Goal: Information Seeking & Learning: Find specific fact

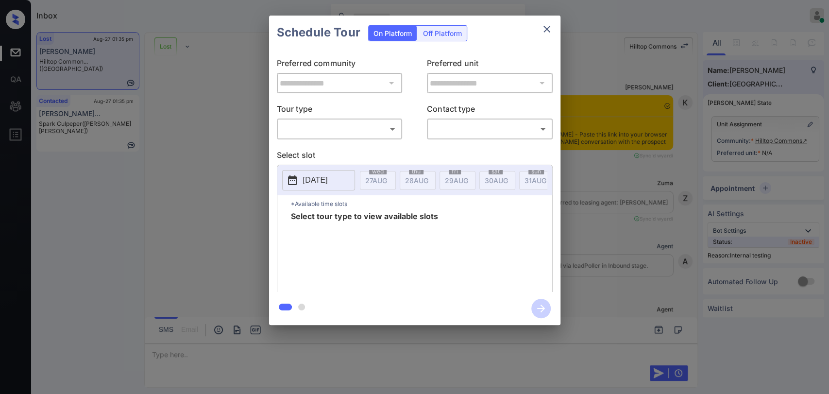
scroll to position [1744, 0]
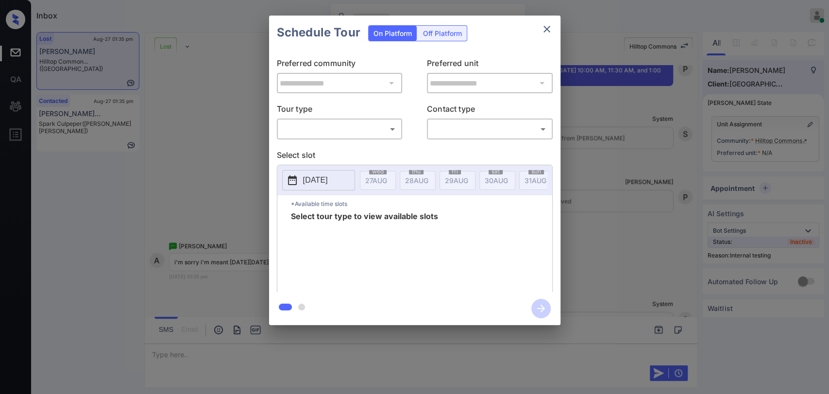
click at [381, 126] on body "Inbox Danielle Dela Cruz Online Set yourself offline Set yourself on break Prof…" at bounding box center [414, 197] width 829 height 394
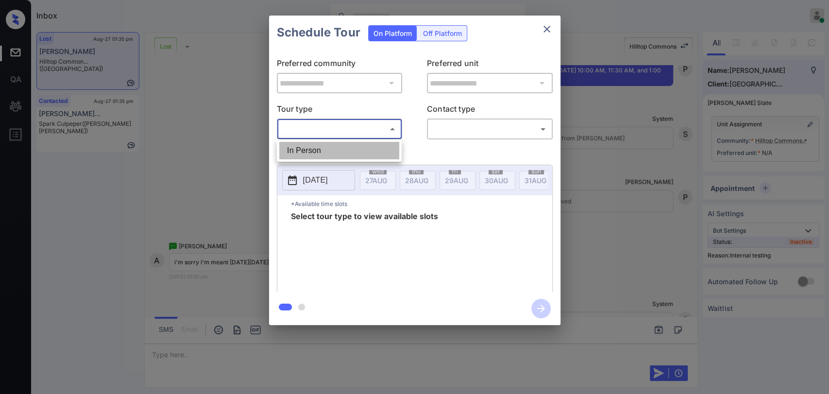
click at [302, 148] on li "In Person" at bounding box center [339, 150] width 120 height 17
type input "********"
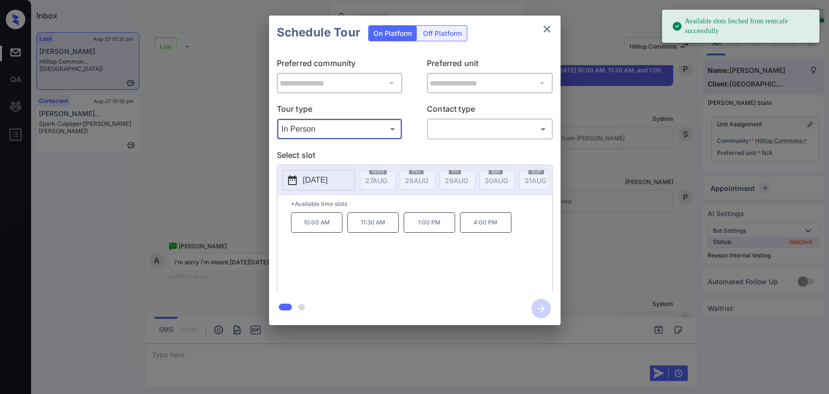
click at [325, 178] on p "[DATE]" at bounding box center [315, 180] width 25 height 12
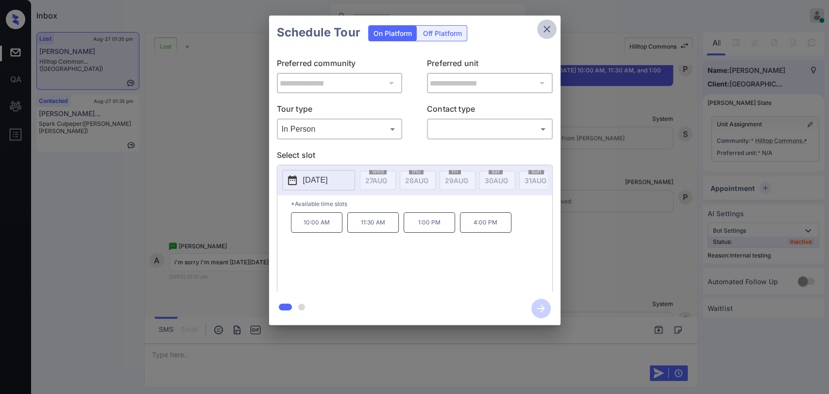
click at [551, 27] on icon "close" at bounding box center [547, 29] width 12 height 12
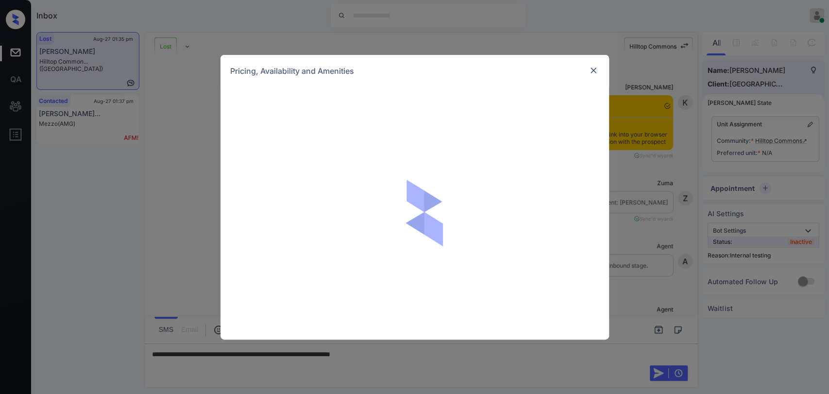
scroll to position [1852, 0]
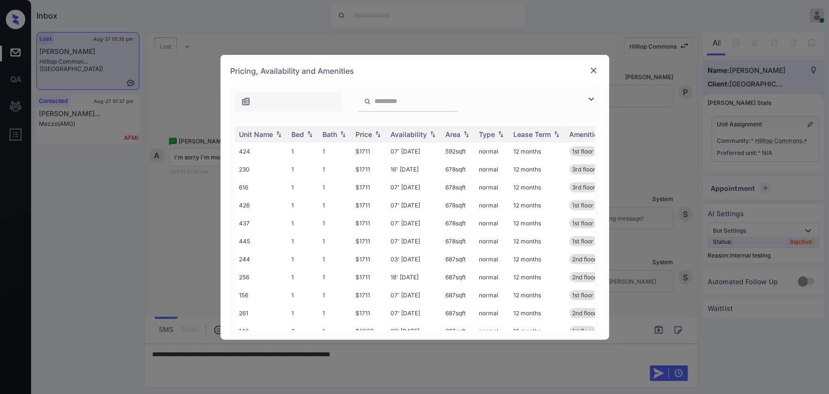
drag, startPoint x: 719, startPoint y: 165, endPoint x: 712, endPoint y: 167, distance: 6.5
click at [712, 167] on div "**********" at bounding box center [414, 197] width 829 height 394
click at [765, 189] on div "**********" at bounding box center [414, 197] width 829 height 394
click at [591, 68] on img at bounding box center [594, 71] width 10 height 10
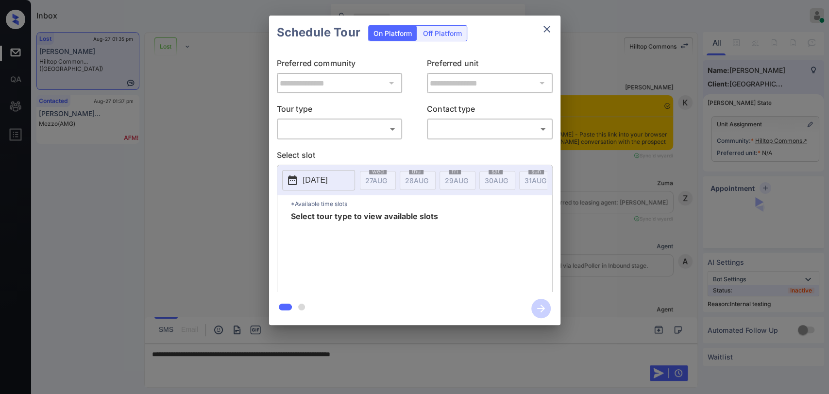
scroll to position [1852, 0]
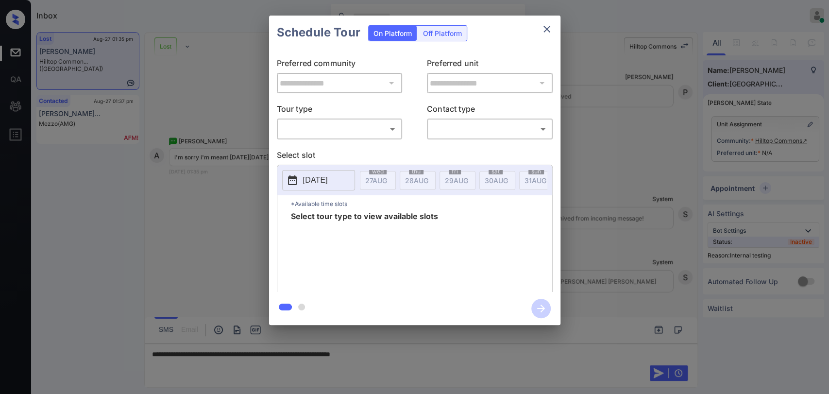
click at [306, 113] on p "Tour type" at bounding box center [340, 111] width 126 height 16
click at [308, 128] on body "Inbox [PERSON_NAME] [PERSON_NAME] Online Set yourself offline Set yourself on b…" at bounding box center [414, 197] width 829 height 394
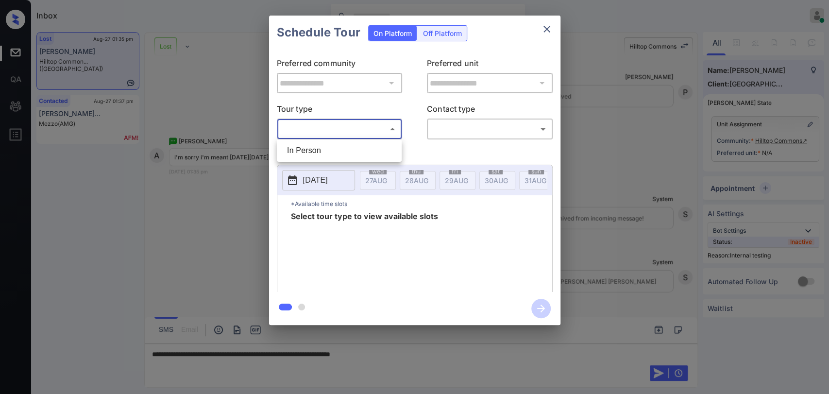
click at [310, 150] on li "In Person" at bounding box center [339, 150] width 120 height 17
type input "********"
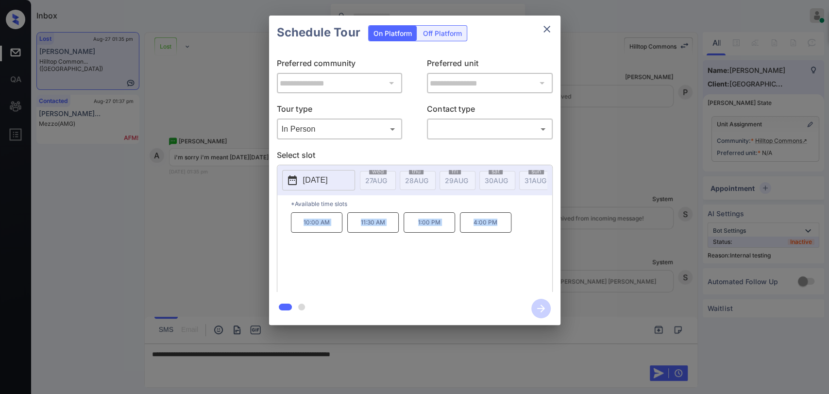
drag, startPoint x: 300, startPoint y: 230, endPoint x: 509, endPoint y: 216, distance: 209.8
click at [506, 220] on div "10:00 AM 11:30 AM 1:00 PM 4:00 PM" at bounding box center [421, 251] width 261 height 78
copy div "10:00 AM 11:30 AM 1:00 PM 4:00 PM"
click at [541, 27] on icon "close" at bounding box center [547, 29] width 12 height 12
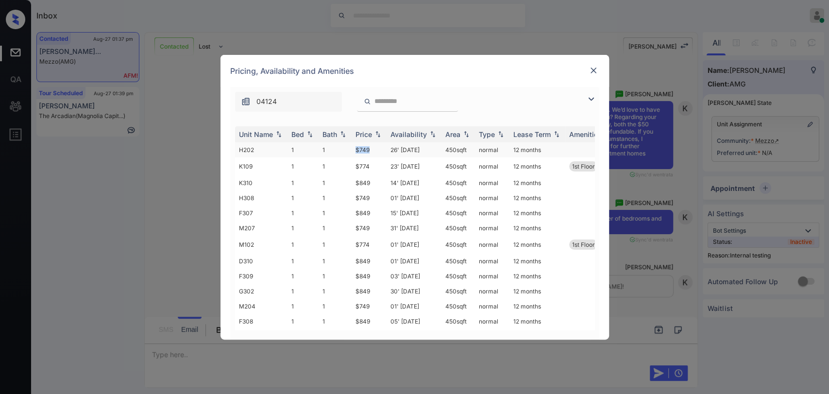
drag, startPoint x: 355, startPoint y: 149, endPoint x: 376, endPoint y: 146, distance: 22.0
click at [376, 146] on td "$749" at bounding box center [369, 149] width 35 height 15
copy td "$749"
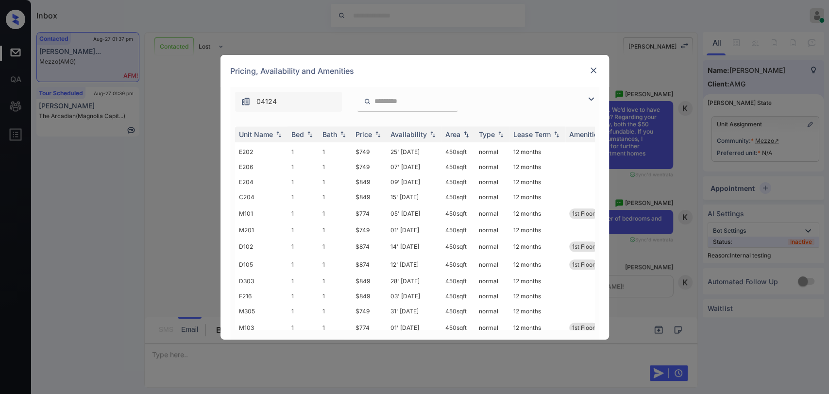
scroll to position [971, 0]
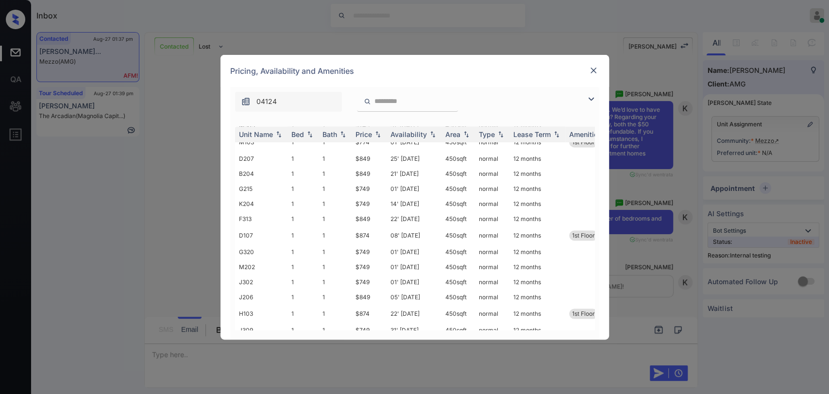
click at [597, 70] on img at bounding box center [594, 71] width 10 height 10
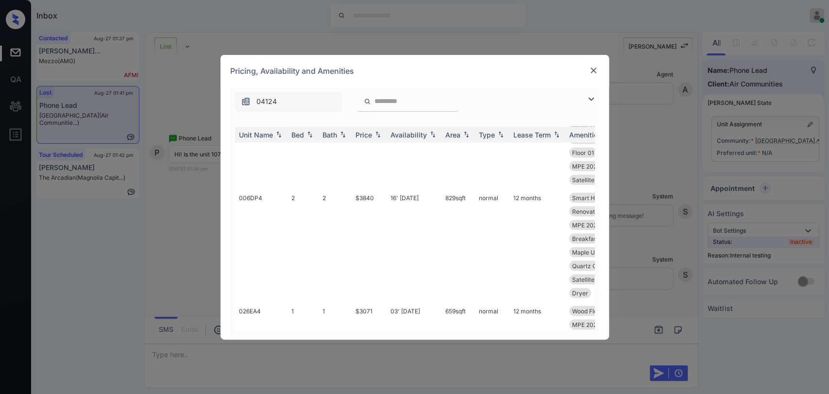
scroll to position [1241, 0]
click at [397, 100] on input "search" at bounding box center [413, 101] width 80 height 8
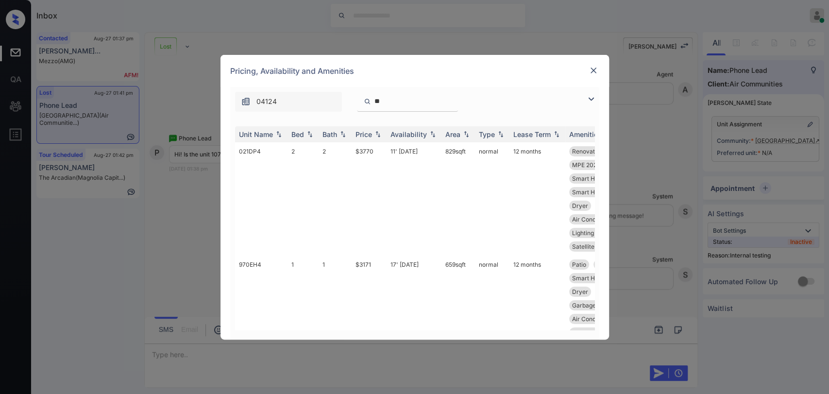
type input "*"
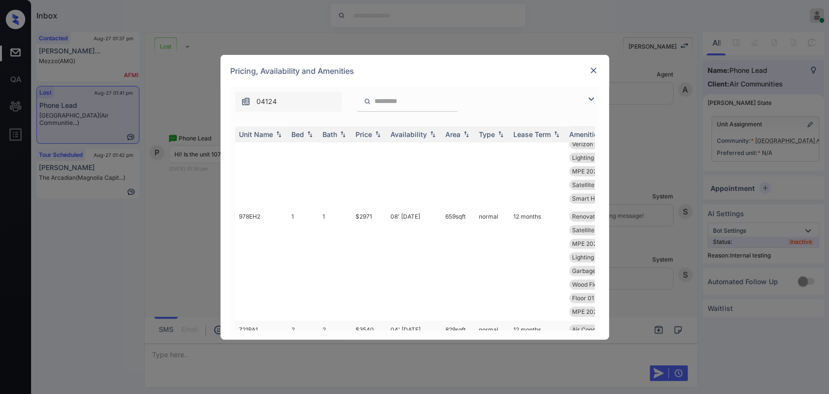
scroll to position [540, 0]
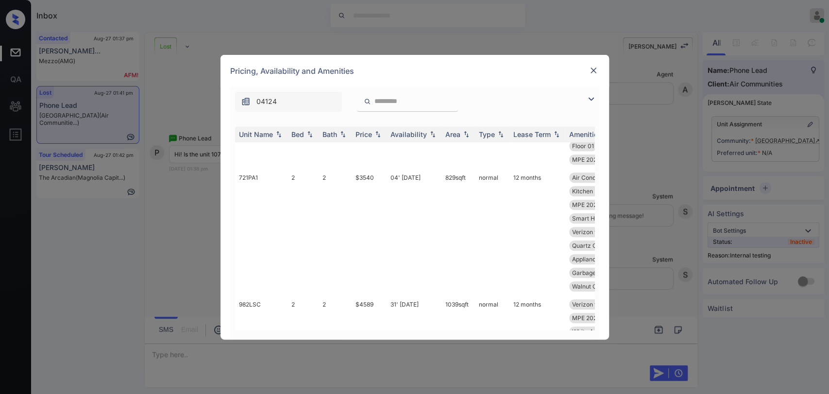
click at [594, 67] on img at bounding box center [594, 71] width 10 height 10
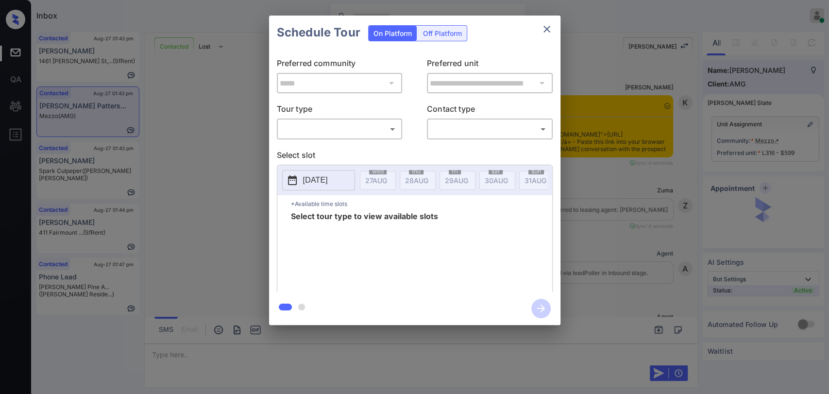
scroll to position [2816, 0]
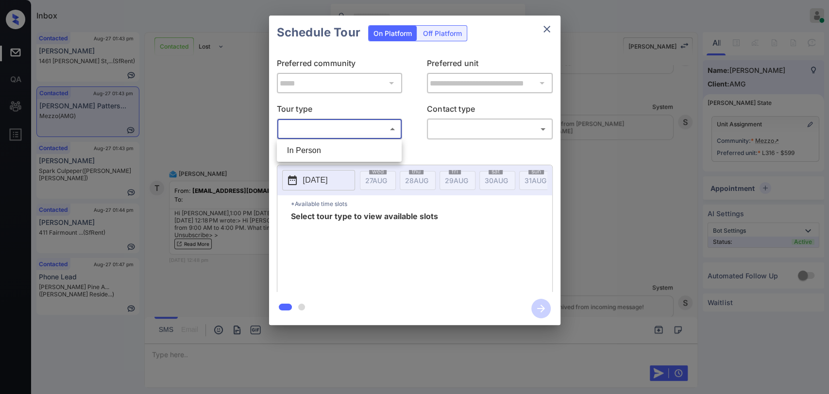
click at [351, 124] on body "Inbox [PERSON_NAME] [PERSON_NAME] Online Set yourself offline Set yourself on b…" at bounding box center [414, 197] width 829 height 394
click at [316, 152] on li "In Person" at bounding box center [339, 150] width 120 height 17
type input "********"
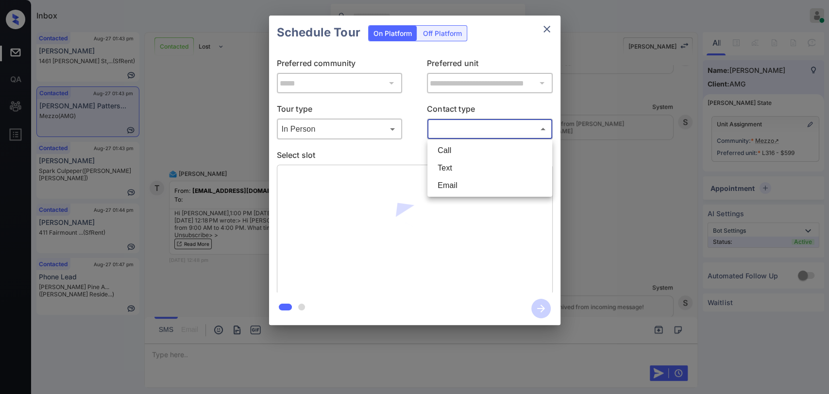
click at [442, 129] on body "Inbox Danielle Dela Cruz Online Set yourself offline Set yourself on break Prof…" at bounding box center [414, 197] width 829 height 394
click at [451, 168] on li "Text" at bounding box center [490, 167] width 120 height 17
type input "****"
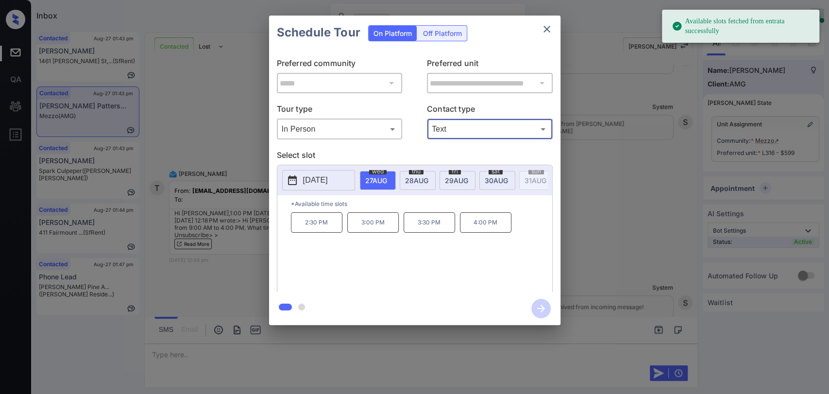
click at [423, 176] on span "28 AUG" at bounding box center [416, 180] width 23 height 8
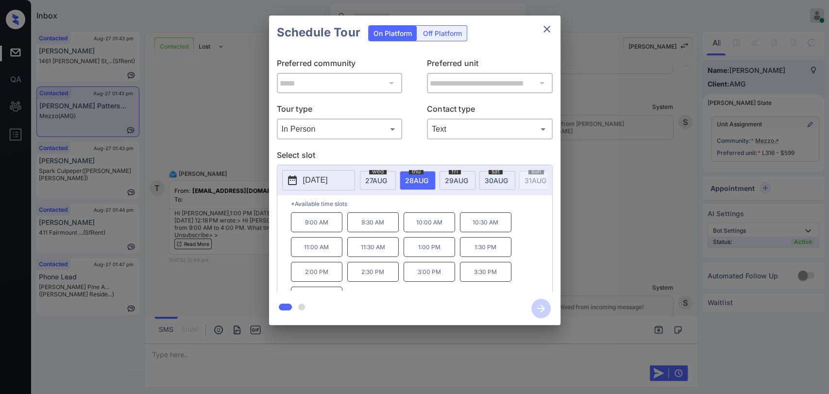
click at [429, 255] on p "1:00 PM" at bounding box center [429, 247] width 51 height 20
click at [537, 305] on icon "button" at bounding box center [540, 308] width 19 height 19
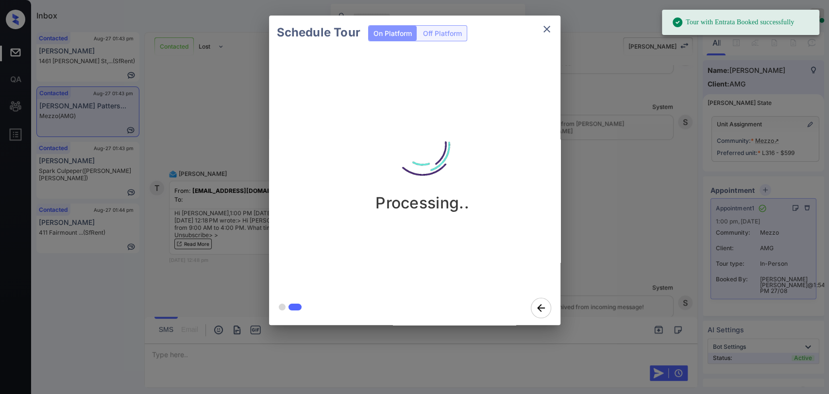
click at [545, 28] on icon "close" at bounding box center [546, 29] width 7 height 7
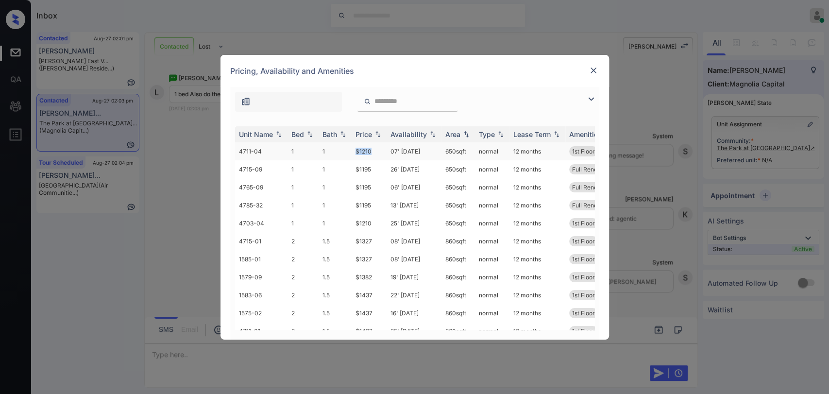
drag, startPoint x: 351, startPoint y: 153, endPoint x: 372, endPoint y: 153, distance: 20.9
click at [372, 153] on td "$1210" at bounding box center [369, 151] width 35 height 18
copy td "$1210"
drag, startPoint x: 349, startPoint y: 166, endPoint x: 381, endPoint y: 167, distance: 32.1
click at [381, 167] on tr "4715-09 1 1 $1195 26' [DATE] 650 sqft normal 12 months Full Renovation..." at bounding box center [488, 169] width 507 height 18
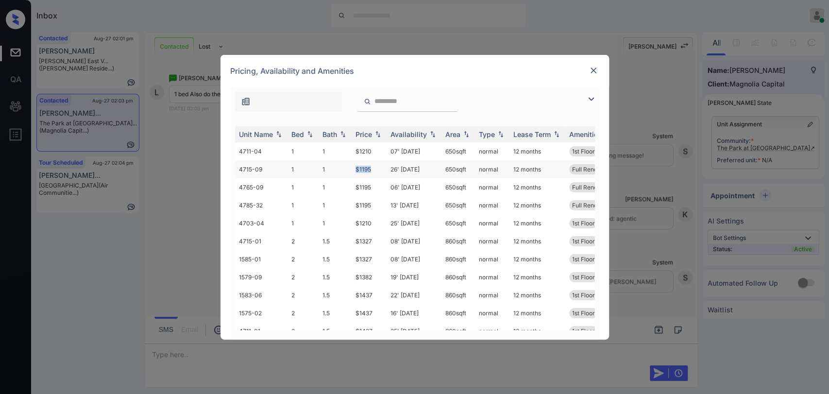
copy tr "$1195"
click at [592, 71] on img at bounding box center [594, 71] width 10 height 10
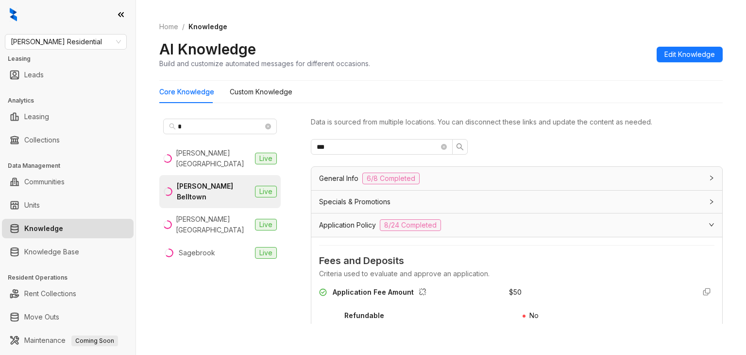
scroll to position [826, 0]
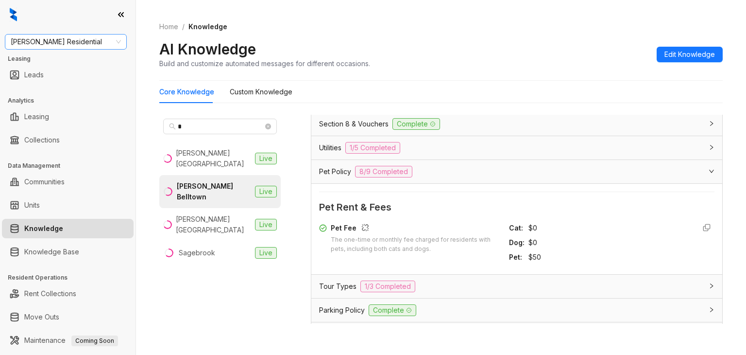
click at [102, 43] on span "Griffis Residential" at bounding box center [66, 41] width 110 height 15
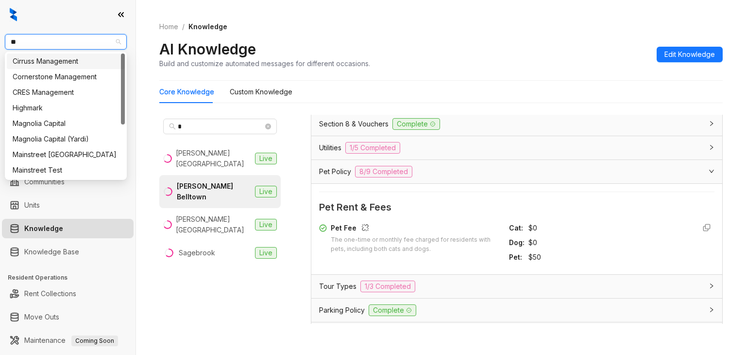
type input "***"
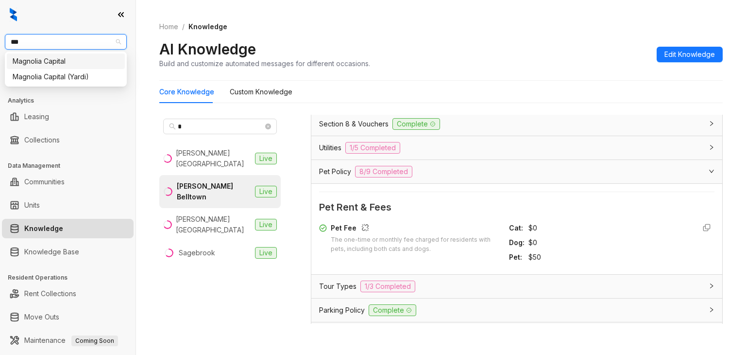
drag, startPoint x: 50, startPoint y: 58, endPoint x: 59, endPoint y: 52, distance: 11.1
click at [50, 57] on div "Magnolia Capital" at bounding box center [66, 61] width 106 height 11
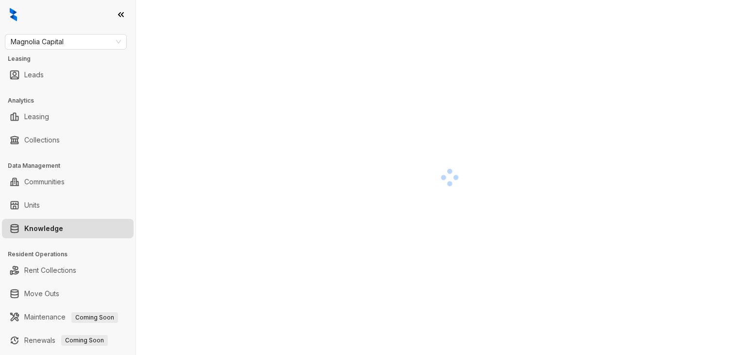
scroll to position [27, 0]
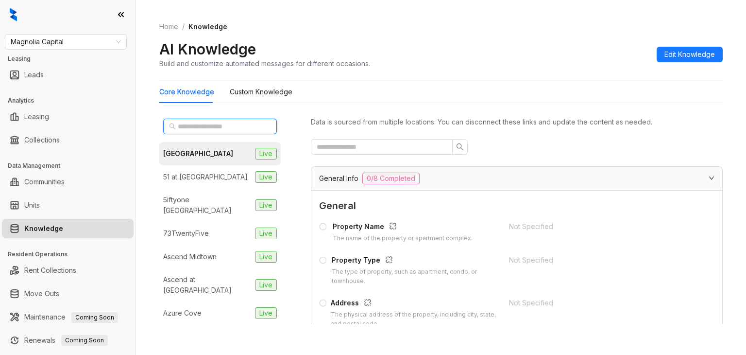
click at [196, 127] on input "text" at bounding box center [220, 126] width 85 height 11
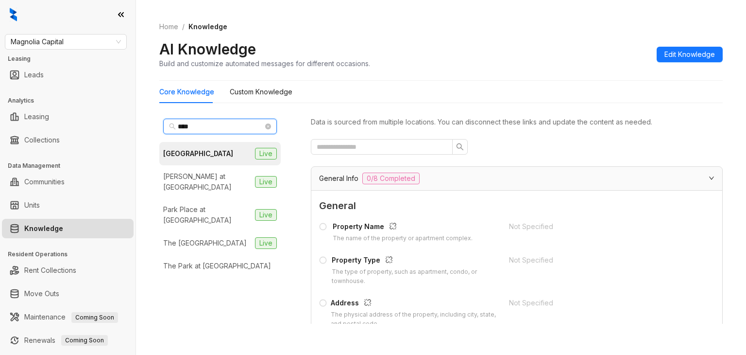
drag, startPoint x: 214, startPoint y: 122, endPoint x: 118, endPoint y: 127, distance: 95.3
click at [118, 127] on div "Magnolia Capital Leasing Leads Analytics Leasing Collections Data Management Co…" at bounding box center [373, 177] width 746 height 355
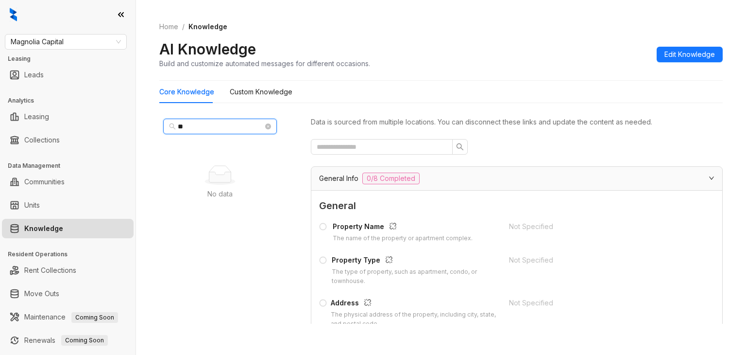
type input "*"
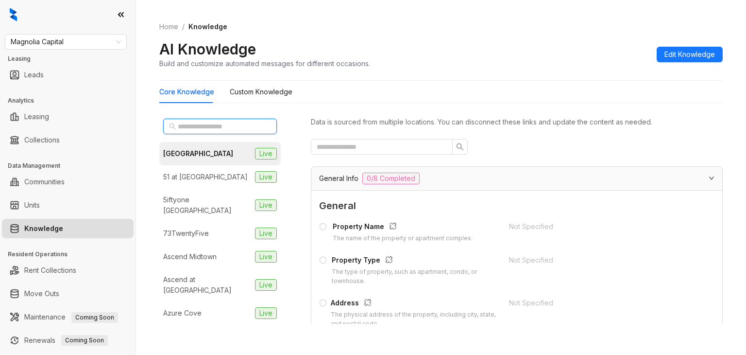
click at [207, 123] on input "text" at bounding box center [220, 126] width 85 height 11
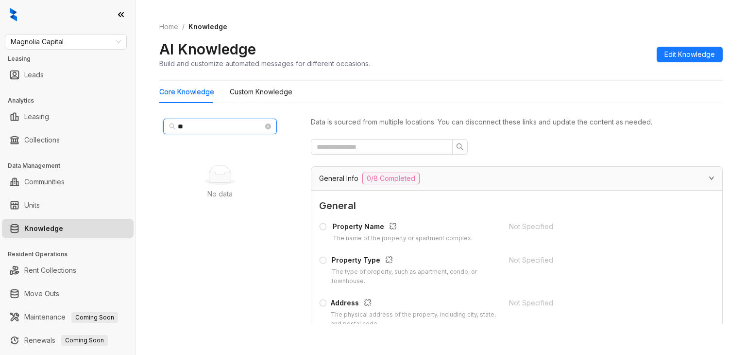
type input "*"
drag, startPoint x: 224, startPoint y: 127, endPoint x: 157, endPoint y: 133, distance: 67.3
click at [161, 133] on div "*******" at bounding box center [219, 126] width 121 height 23
click at [99, 44] on span "Magnolia Capital" at bounding box center [66, 41] width 110 height 15
type input "*****"
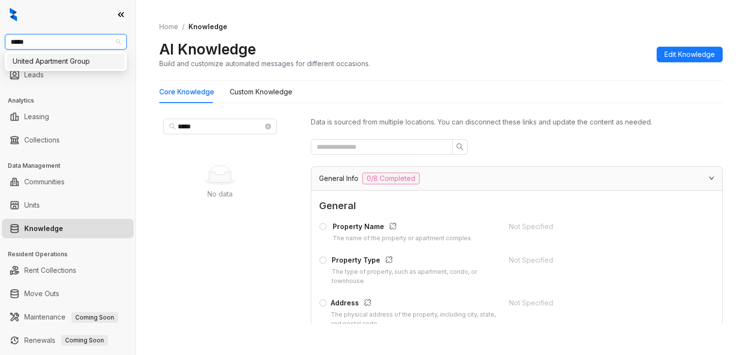
type input "******"
click at [88, 64] on div "United Apartment Group" at bounding box center [66, 61] width 106 height 11
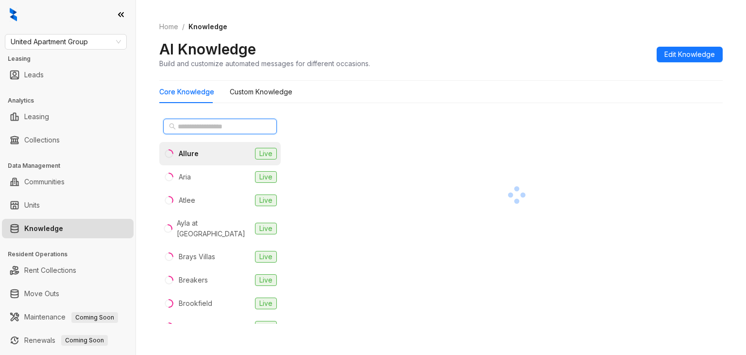
click at [202, 125] on input "text" at bounding box center [220, 126] width 85 height 11
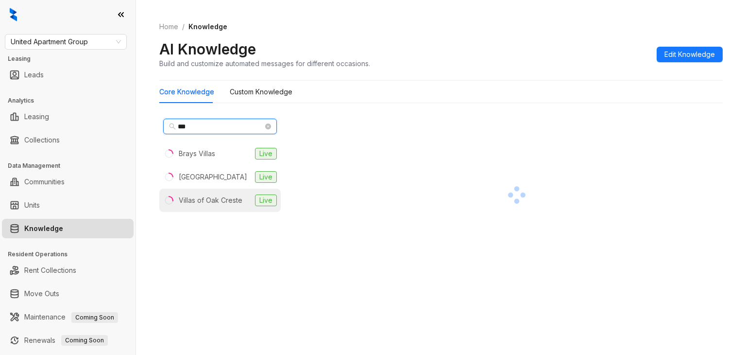
type input "***"
click at [224, 193] on li "Villas of Oak Creste Live" at bounding box center [219, 199] width 121 height 23
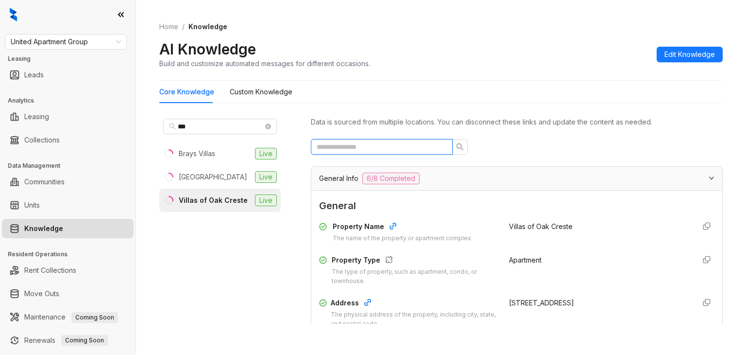
click at [353, 146] on input "text" at bounding box center [378, 146] width 122 height 11
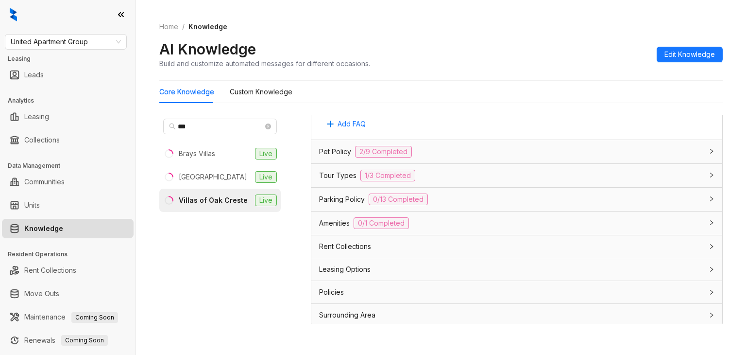
scroll to position [72, 0]
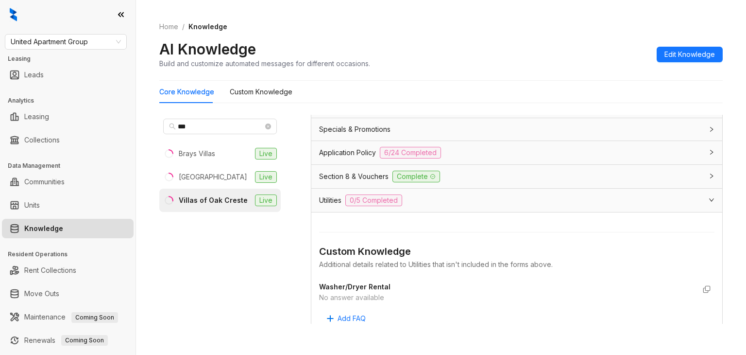
type input "******"
click at [358, 295] on div "No answer available" at bounding box center [507, 297] width 376 height 11
click at [59, 43] on span "United Apartment Group" at bounding box center [66, 41] width 110 height 15
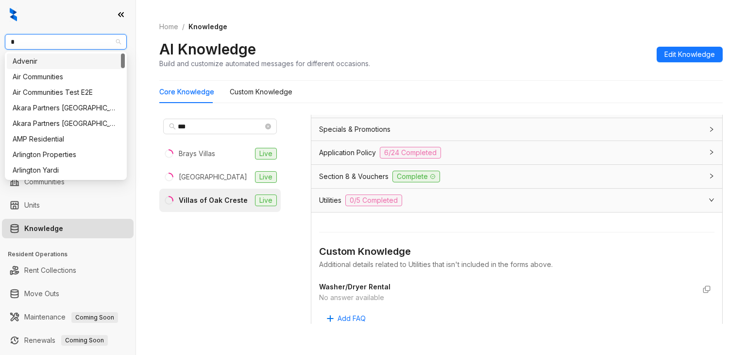
type input "**"
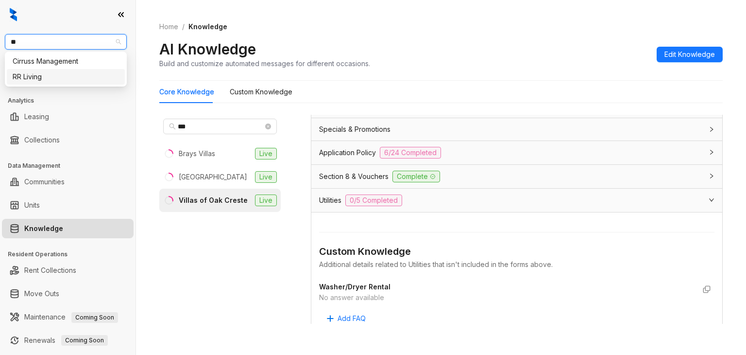
click at [42, 74] on div "RR Living" at bounding box center [66, 76] width 106 height 11
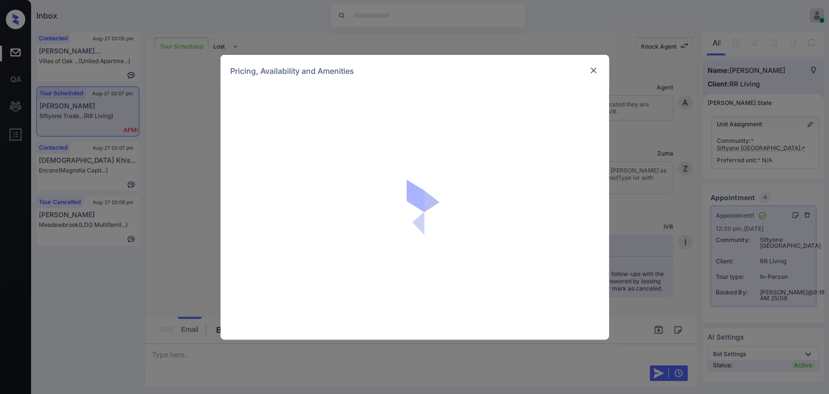
scroll to position [6550, 0]
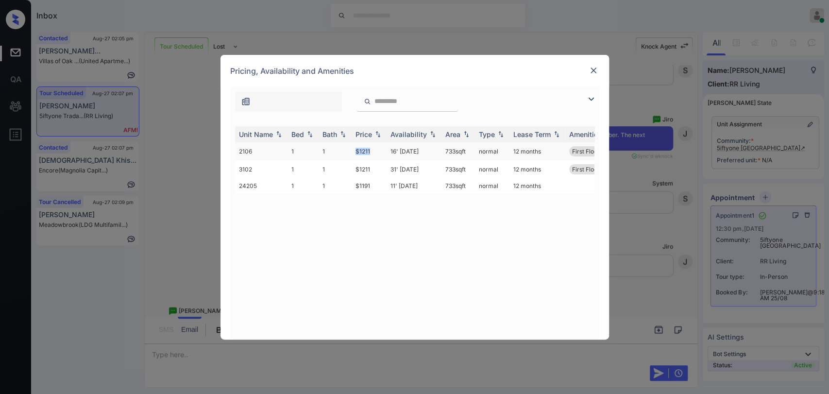
drag, startPoint x: 348, startPoint y: 149, endPoint x: 371, endPoint y: 149, distance: 23.3
click at [371, 149] on tr "2106 1 1 $1211 16' Oct 25 733 sqft normal 12 months First Floor" at bounding box center [488, 151] width 507 height 18
copy tr "$1211"
click at [591, 68] on img at bounding box center [594, 71] width 10 height 10
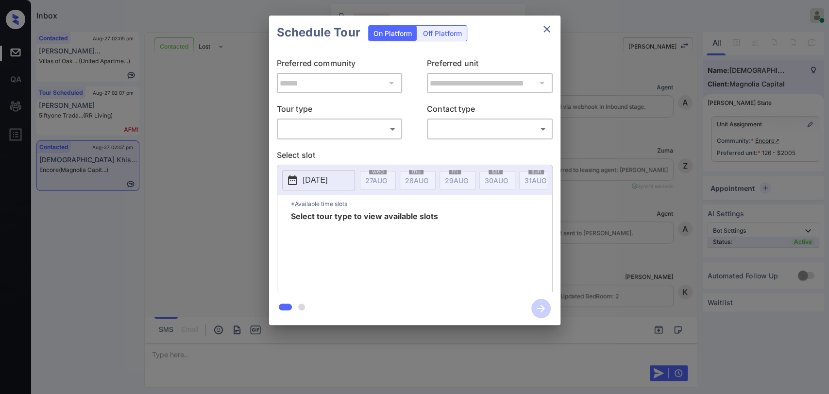
scroll to position [893, 0]
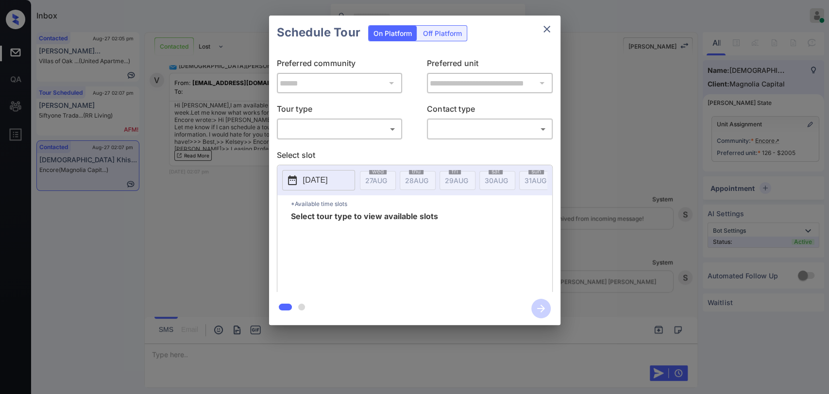
click at [371, 121] on body "Inbox [PERSON_NAME] [PERSON_NAME] Online Set yourself offline Set yourself on b…" at bounding box center [414, 197] width 829 height 394
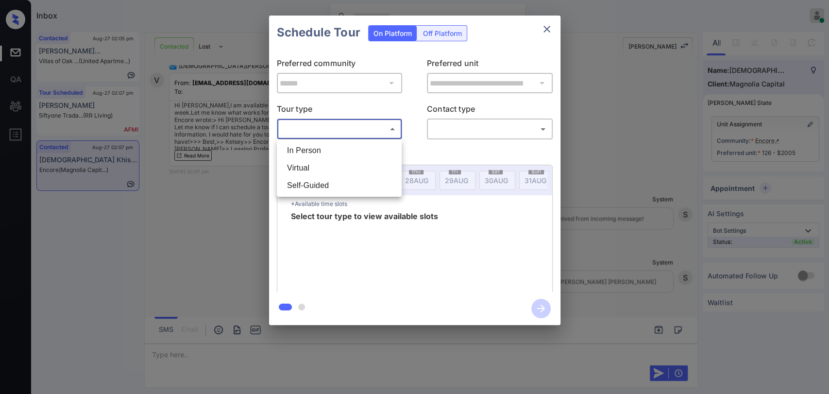
click at [547, 29] on div at bounding box center [414, 197] width 829 height 394
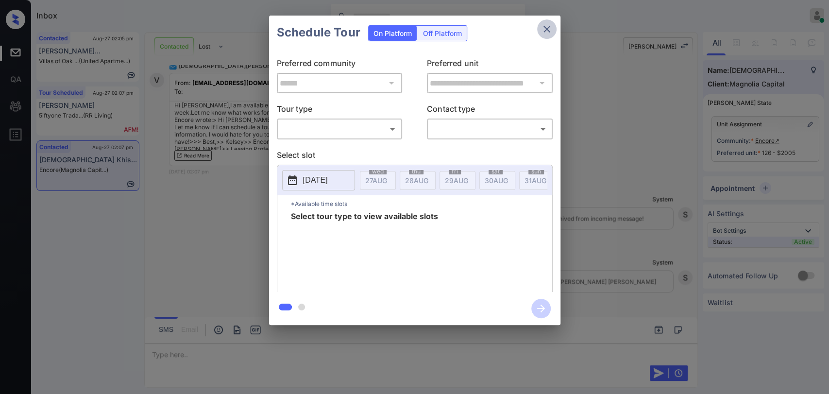
click at [543, 30] on icon "close" at bounding box center [547, 29] width 12 height 12
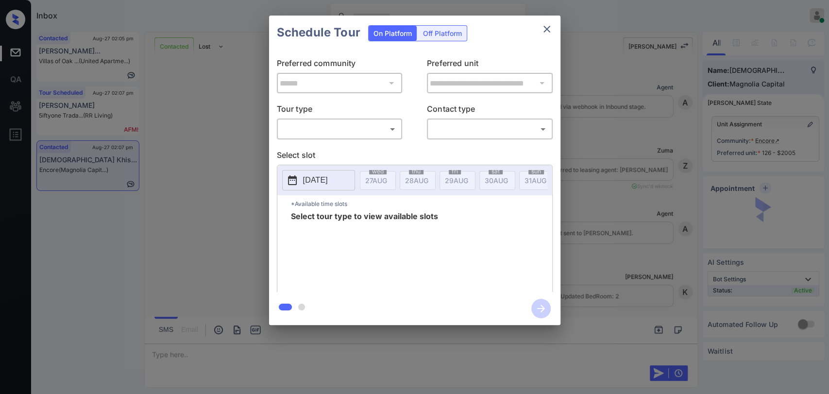
scroll to position [676, 0]
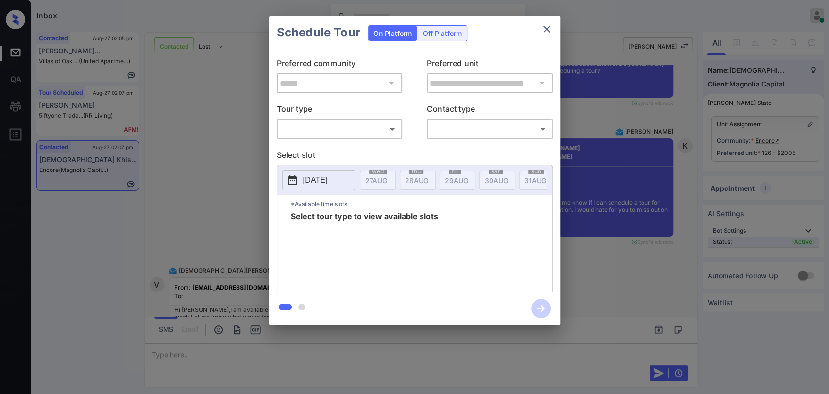
click at [351, 125] on body "Inbox Danielle Dela Cruz Online Set yourself offline Set yourself on break Prof…" at bounding box center [414, 197] width 829 height 394
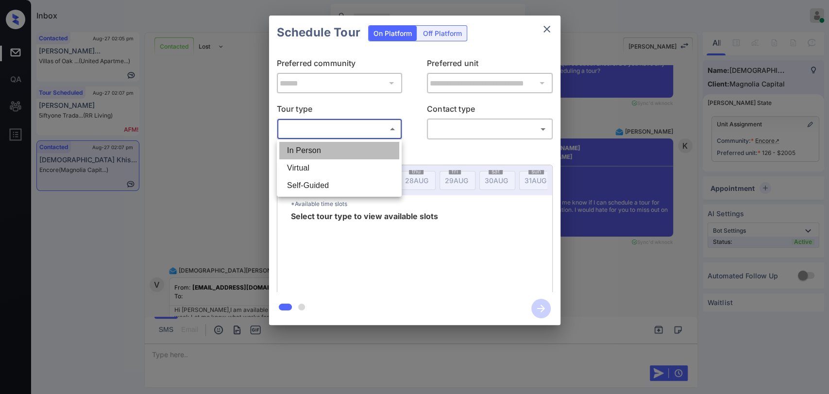
click at [317, 150] on li "In Person" at bounding box center [339, 150] width 120 height 17
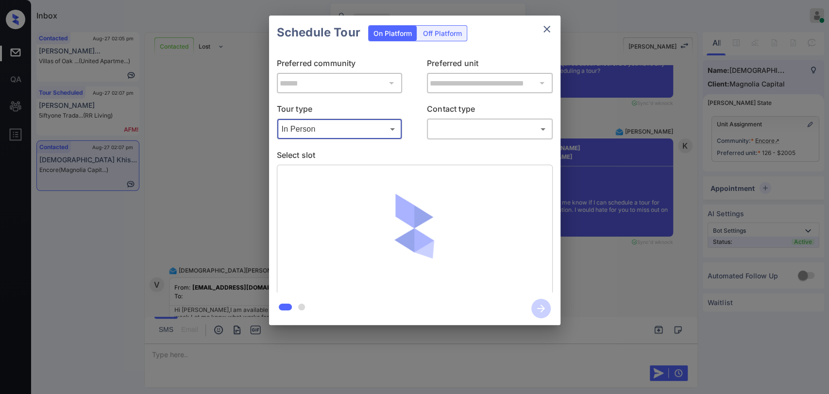
click at [330, 111] on p "Tour type" at bounding box center [340, 111] width 126 height 16
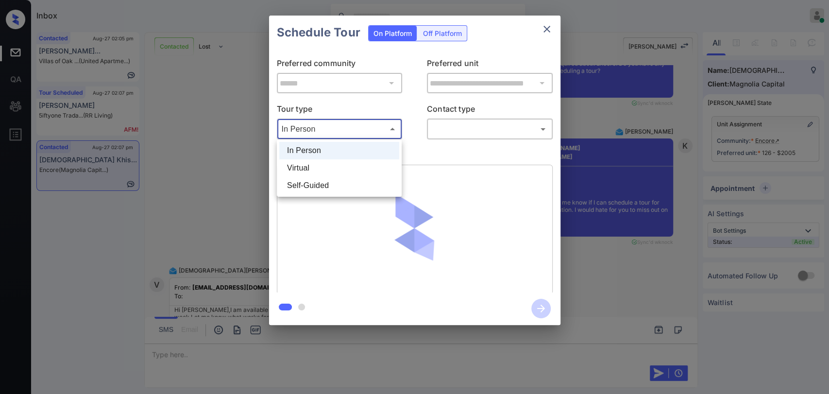
click at [328, 129] on body "Inbox Danielle Dela Cruz Online Set yourself offline Set yourself on break Prof…" at bounding box center [414, 197] width 829 height 394
click at [319, 170] on li "Virtual" at bounding box center [339, 167] width 120 height 17
type input "*******"
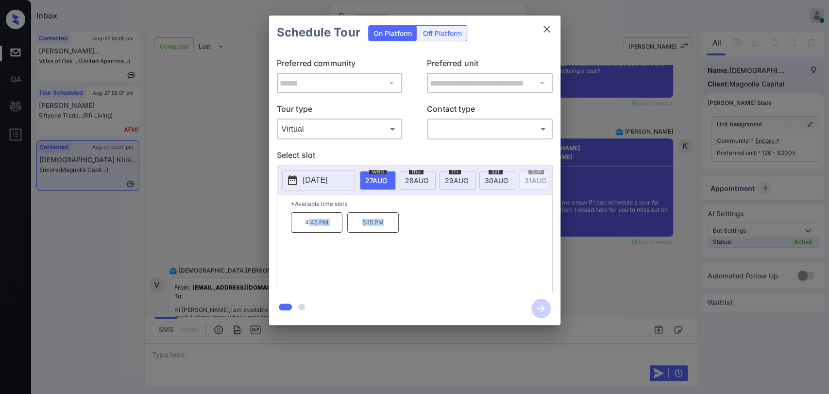
drag, startPoint x: 307, startPoint y: 226, endPoint x: 405, endPoint y: 221, distance: 98.7
click at [405, 221] on div "4:45 PM 5:15 PM" at bounding box center [421, 251] width 261 height 78
click at [300, 229] on p "4:45 PM" at bounding box center [316, 222] width 51 height 20
drag, startPoint x: 300, startPoint y: 228, endPoint x: 414, endPoint y: 223, distance: 114.2
click at [414, 223] on div "4:45 PM 5:15 PM" at bounding box center [421, 251] width 261 height 78
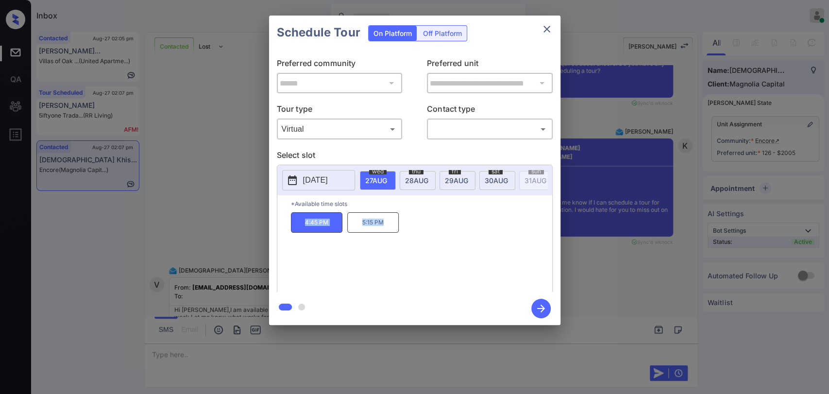
copy div "4:45 PM 5:15 PM"
click at [375, 276] on div "4:45 PM 5:15 PM" at bounding box center [421, 251] width 261 height 78
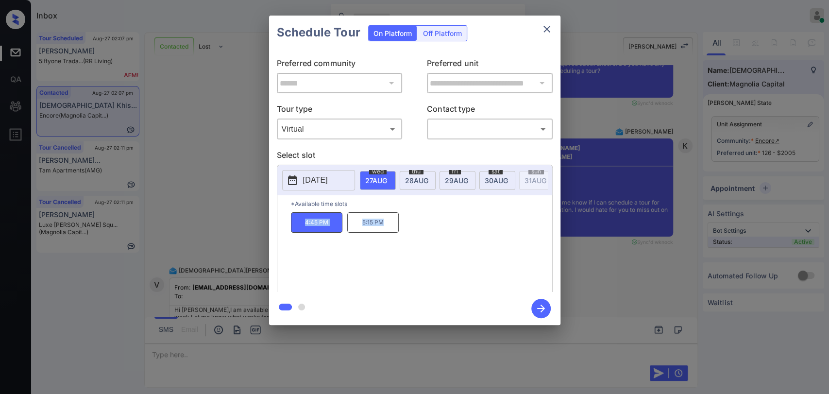
drag, startPoint x: 366, startPoint y: 221, endPoint x: 388, endPoint y: 222, distance: 22.9
click at [388, 222] on div "4:45 PM 5:15 PM" at bounding box center [421, 251] width 261 height 78
click at [546, 27] on icon "close" at bounding box center [547, 29] width 12 height 12
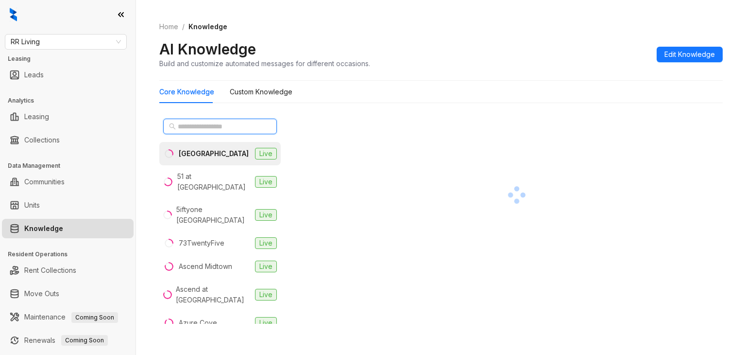
click at [215, 124] on input "text" at bounding box center [220, 126] width 85 height 11
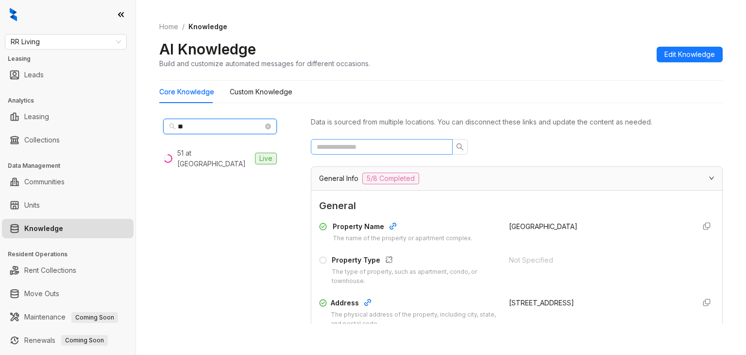
type input "**"
click at [352, 147] on input "text" at bounding box center [378, 146] width 122 height 11
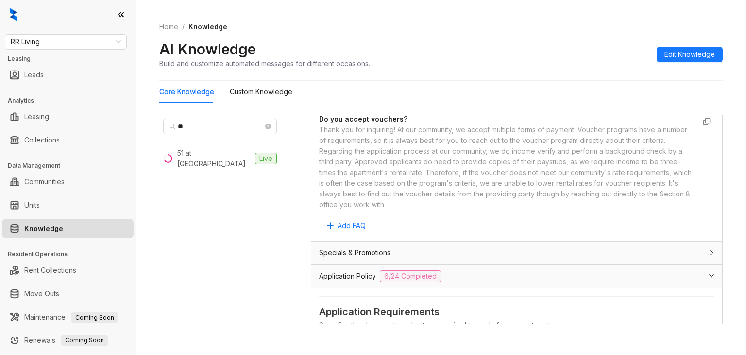
scroll to position [97, 0]
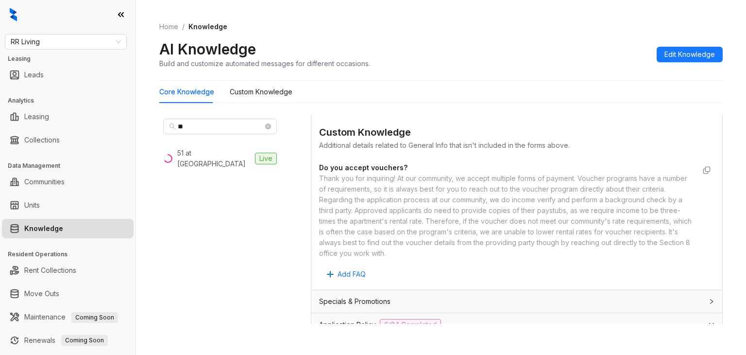
click at [393, 209] on div "Thank you for inquiring! At our community, we accept multiple forms of payment.…" at bounding box center [507, 215] width 376 height 85
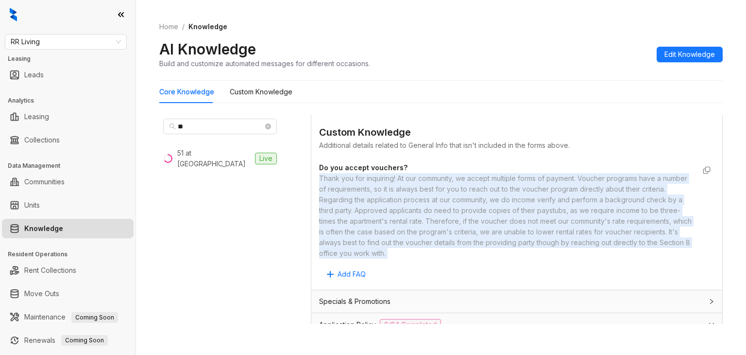
click at [393, 209] on div "Thank you for inquiring! At our community, we accept multiple forms of payment.…" at bounding box center [507, 215] width 376 height 85
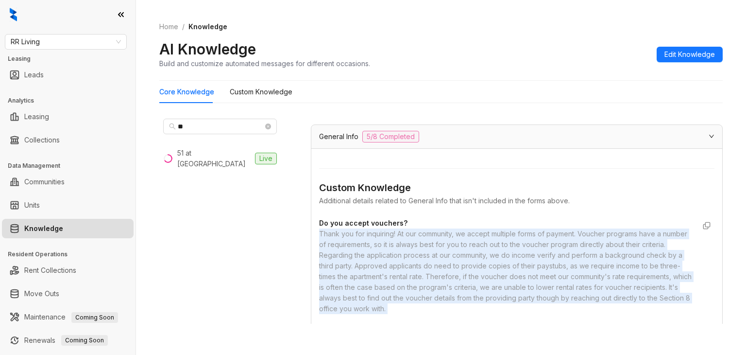
scroll to position [0, 0]
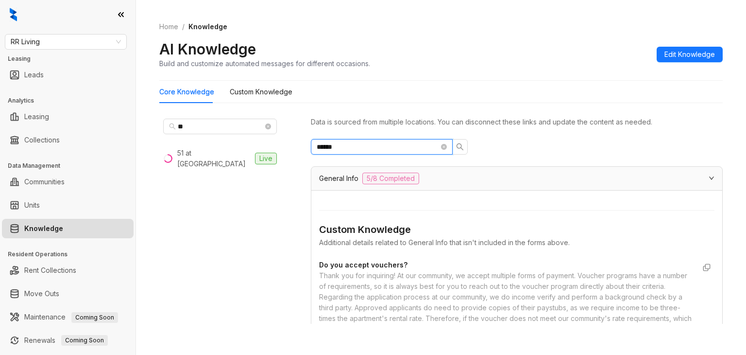
click at [357, 144] on input "******" at bounding box center [378, 146] width 122 height 11
type input "******"
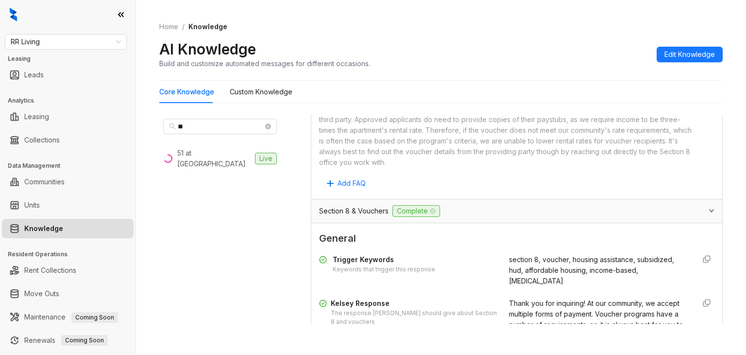
scroll to position [631, 0]
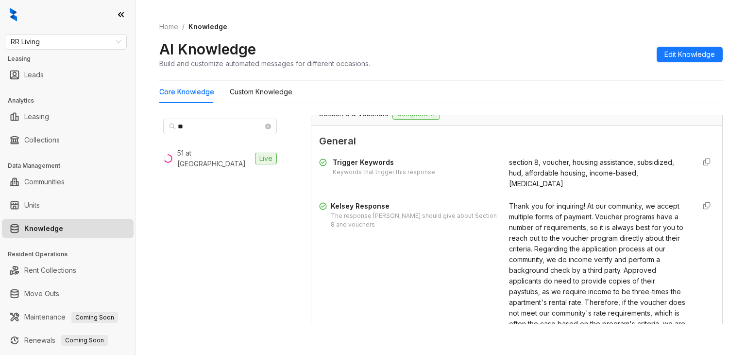
click at [517, 165] on div "section 8, voucher, housing assistance, subsidized, hud, affordable housing, in…" at bounding box center [598, 173] width 178 height 32
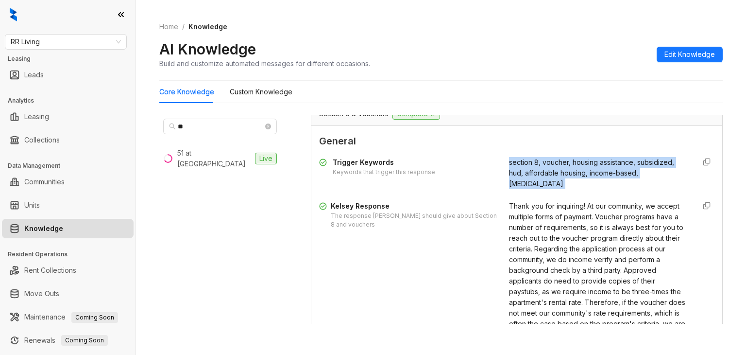
click at [517, 165] on div "section 8, voucher, housing assistance, subsidized, hud, affordable housing, in…" at bounding box center [598, 173] width 178 height 32
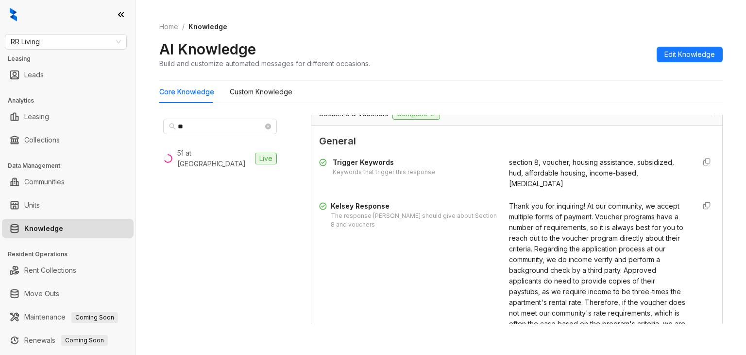
click at [523, 232] on span "Thank you for inquiring! At our community, we accept multiple forms of payment.…" at bounding box center [597, 286] width 176 height 169
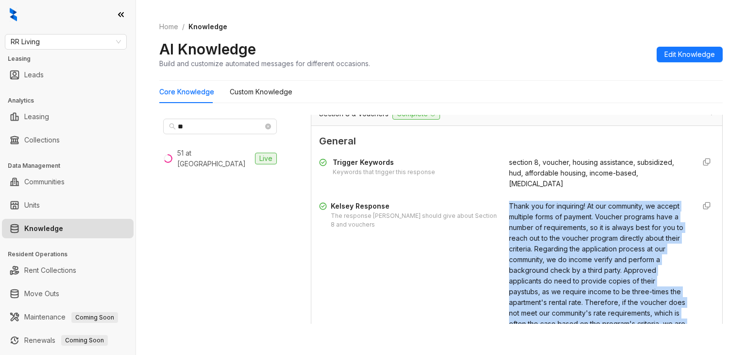
click at [523, 232] on span "Thank you for inquiring! At our community, we accept multiple forms of payment.…" at bounding box center [597, 286] width 176 height 169
copy div "Thank you for inquiring! At our community, we accept multiple forms of payment.…"
click at [78, 42] on span "RR Living" at bounding box center [66, 41] width 110 height 15
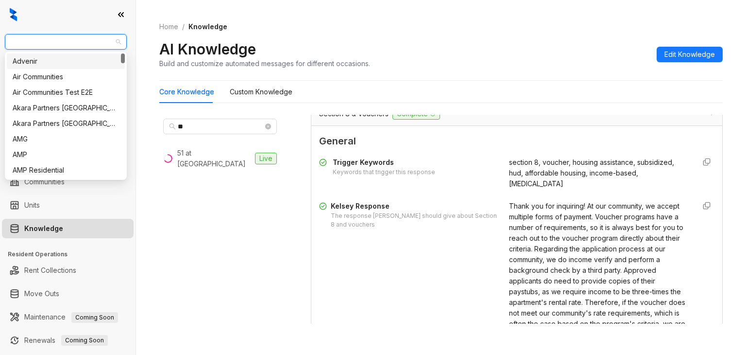
click at [78, 42] on span "RR Living" at bounding box center [66, 41] width 110 height 15
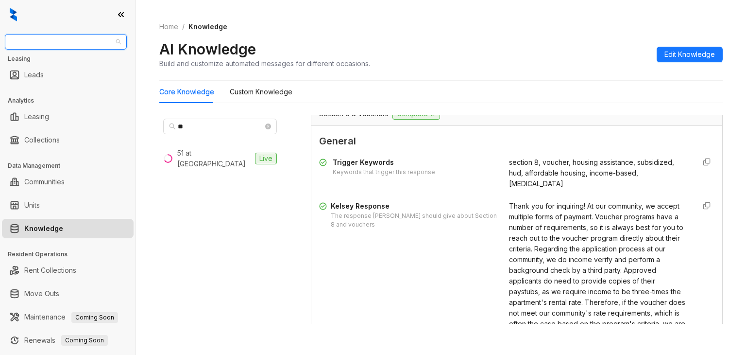
click at [78, 42] on span "RR Living" at bounding box center [66, 41] width 110 height 15
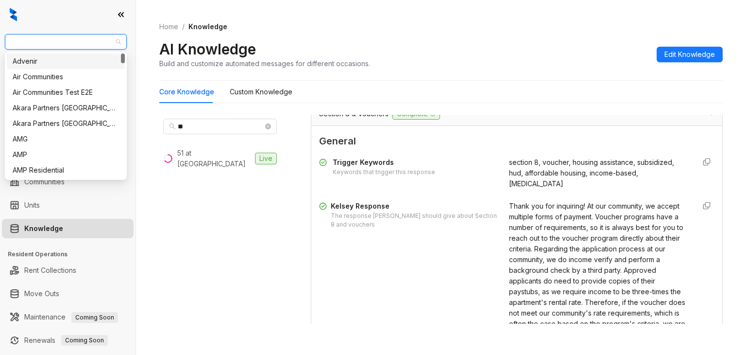
type input "*"
click at [74, 62] on div "Air Communities" at bounding box center [66, 61] width 106 height 11
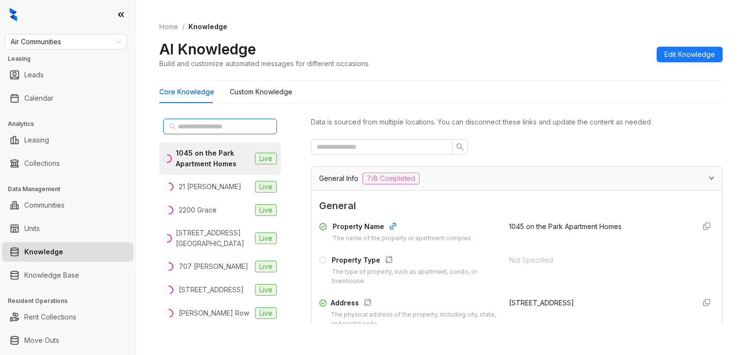
click at [204, 122] on input "text" at bounding box center [220, 126] width 85 height 11
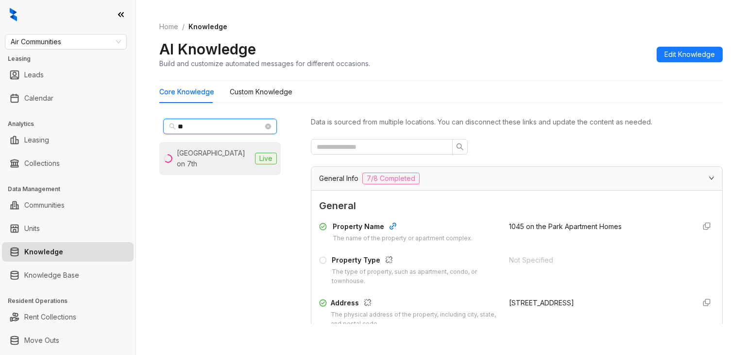
type input "**"
click at [198, 154] on div "City Center on 7th" at bounding box center [214, 158] width 74 height 21
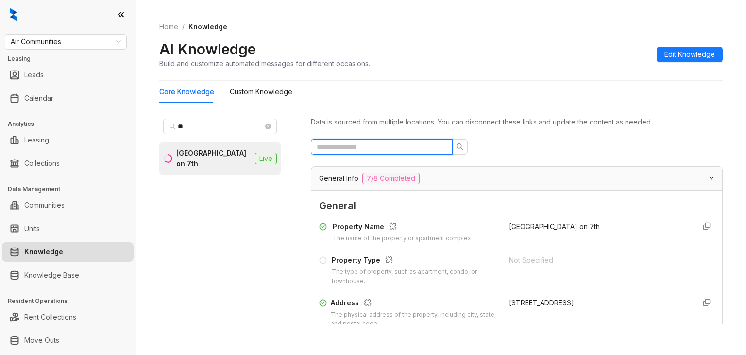
click at [364, 149] on input "text" at bounding box center [378, 146] width 122 height 11
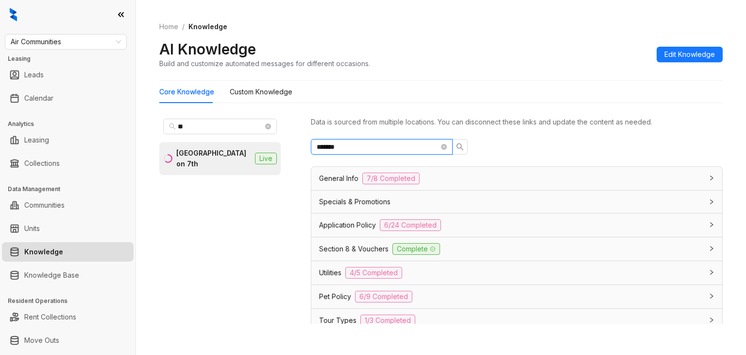
click at [329, 145] on input "*******" at bounding box center [378, 146] width 122 height 11
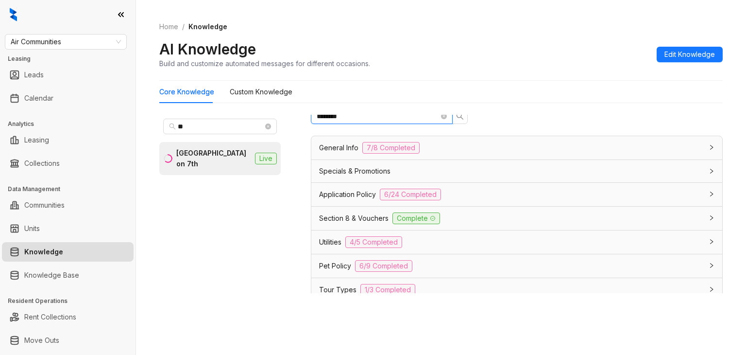
type input "********"
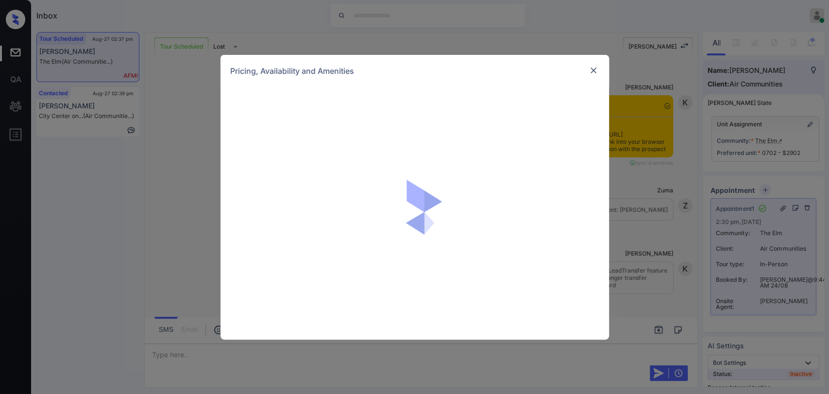
scroll to position [2532, 0]
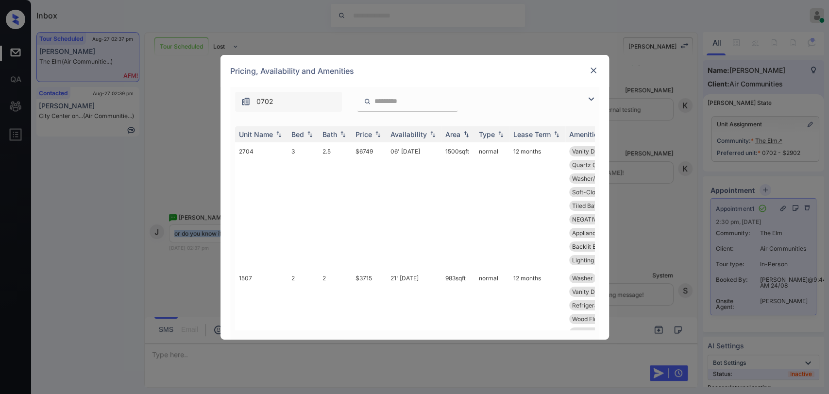
click at [594, 71] on img at bounding box center [594, 71] width 10 height 10
